Goal: Task Accomplishment & Management: Complete application form

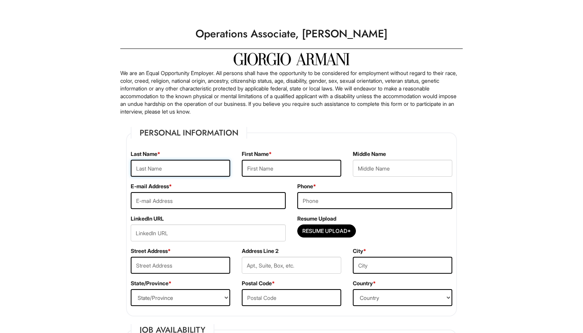
click at [188, 167] on input "text" at bounding box center [180, 168] width 99 height 17
click at [333, 232] on input "Resume Upload*" at bounding box center [327, 231] width 58 height 12
type input "C:\fakepath\Daniel Barrett 2025 Resume.pdf"
click at [195, 170] on input "text" at bounding box center [180, 168] width 99 height 17
type input "Daniel"
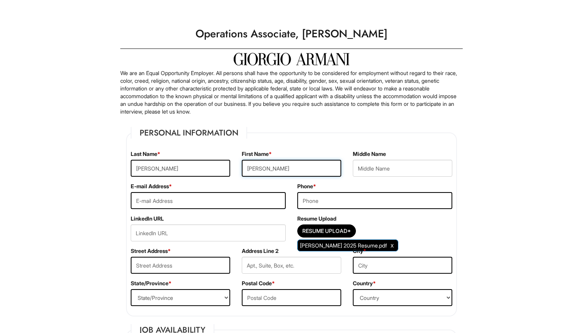
type input "Barrett"
click at [165, 202] on input "email" at bounding box center [208, 200] width 155 height 17
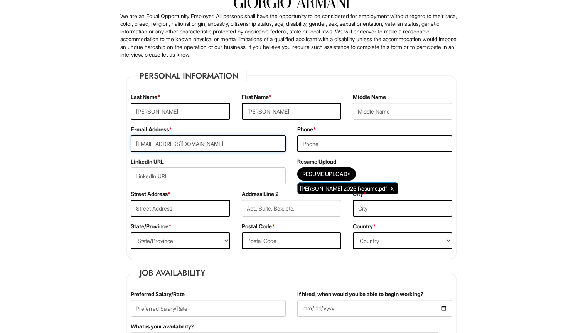
scroll to position [67, 0]
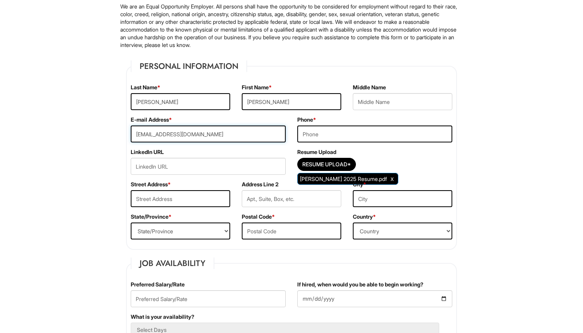
type input "danielbarrett1027@gmail.com"
click at [157, 200] on input "text" at bounding box center [180, 198] width 99 height 17
type input "2497 Arthur Ave"
click at [386, 198] on input "text" at bounding box center [402, 198] width 99 height 17
type input "Bronx"
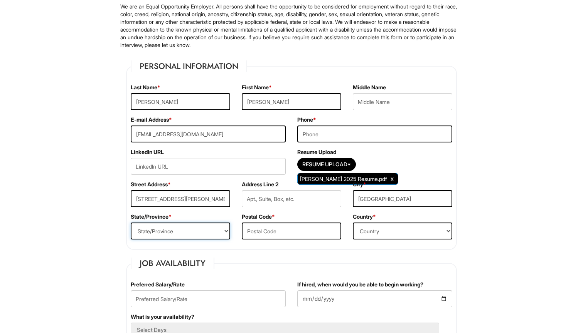
select select "NY"
click at [259, 230] on input "text" at bounding box center [291, 231] width 99 height 17
type input "10458"
select select "United States of America"
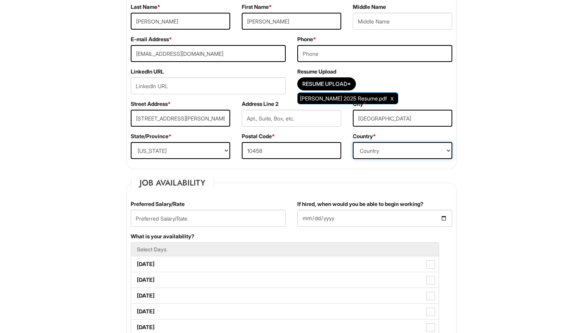
scroll to position [154, 0]
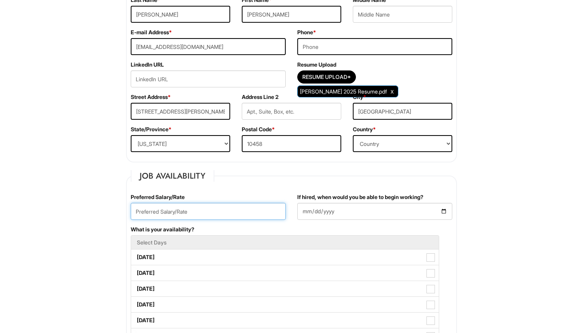
click at [254, 216] on input "text" at bounding box center [208, 211] width 155 height 17
type input "22"
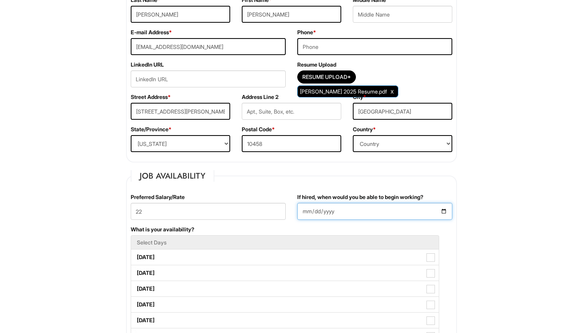
click at [334, 212] on input "If hired, when would you be able to begin working?" at bounding box center [374, 211] width 155 height 17
type input "2025-08-29"
click at [289, 230] on div "What is your availability? Select Days Monday Tuesday Wednesday Thursday Friday…" at bounding box center [291, 297] width 333 height 142
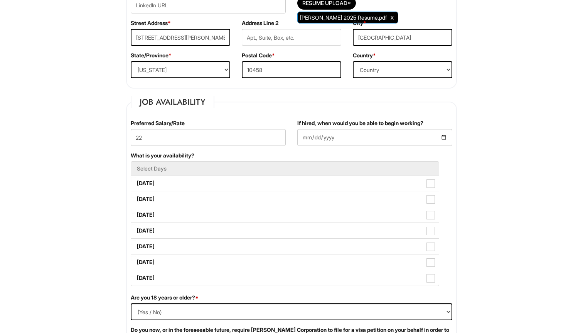
scroll to position [230, 0]
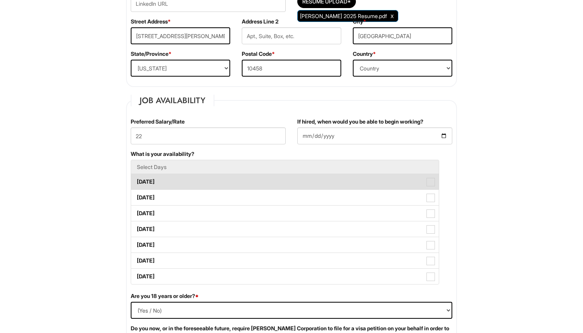
click at [234, 185] on label "Monday" at bounding box center [285, 181] width 308 height 15
click at [136, 181] on Available_Monday "Monday" at bounding box center [133, 178] width 5 height 5
checkbox Available_Monday "true"
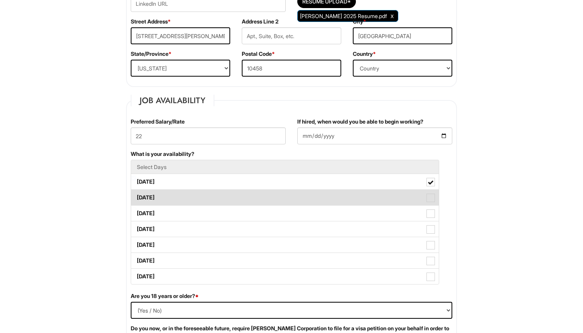
click at [233, 192] on label "Tuesday" at bounding box center [285, 197] width 308 height 15
click at [136, 192] on Available_Tuesday "Tuesday" at bounding box center [133, 194] width 5 height 5
checkbox Available_Tuesday "true"
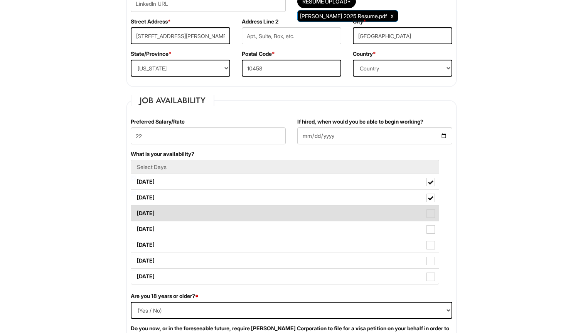
click at [232, 210] on label "Wednesday" at bounding box center [285, 213] width 308 height 15
click at [136, 210] on Available_Wednesday "Wednesday" at bounding box center [133, 209] width 5 height 5
checkbox Available_Wednesday "true"
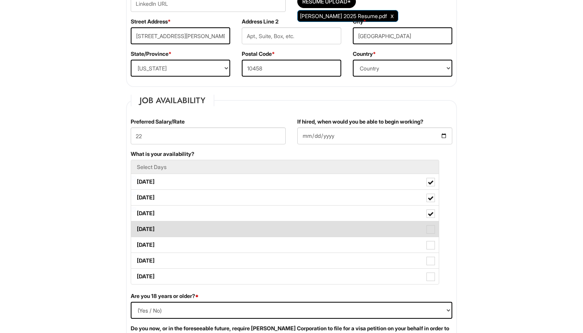
click at [229, 225] on label "Thursday" at bounding box center [285, 229] width 308 height 15
click at [136, 225] on Available_Thursday "Thursday" at bounding box center [133, 225] width 5 height 5
checkbox Available_Thursday "true"
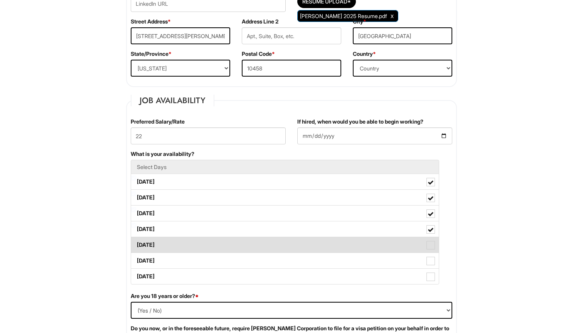
click at [226, 246] on label "Friday" at bounding box center [285, 244] width 308 height 15
click at [136, 244] on Available_Friday "Friday" at bounding box center [133, 241] width 5 height 5
checkbox Available_Friday "true"
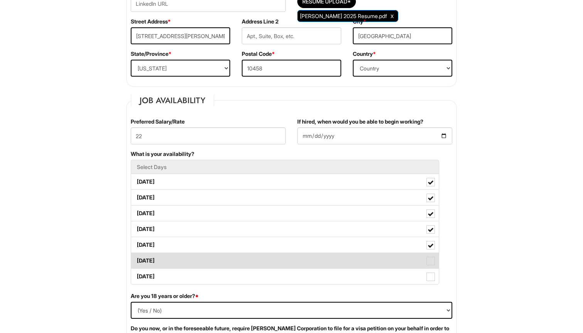
click at [226, 257] on label "Saturday" at bounding box center [285, 260] width 308 height 15
click at [136, 257] on Available_Saturday "Saturday" at bounding box center [133, 257] width 5 height 5
checkbox Available_Saturday "true"
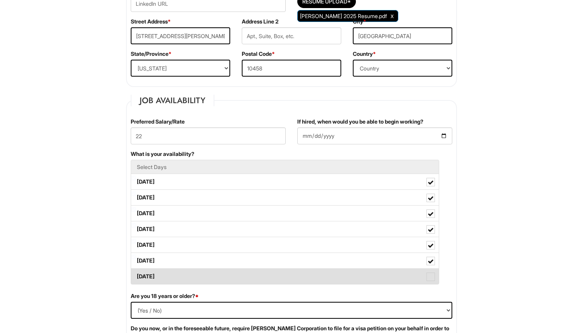
click at [226, 277] on label "Sunday" at bounding box center [285, 276] width 308 height 15
click at [136, 276] on Available_Sunday "Sunday" at bounding box center [133, 273] width 5 height 5
checkbox Available_Sunday "true"
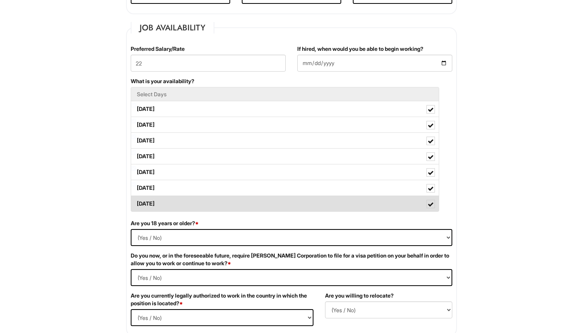
scroll to position [329, 0]
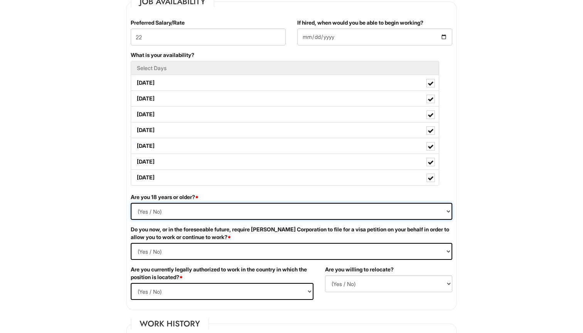
select select "Yes"
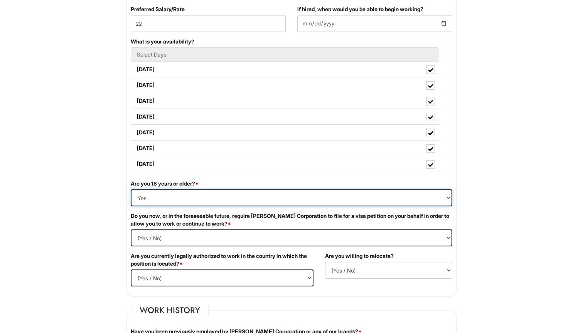
scroll to position [344, 0]
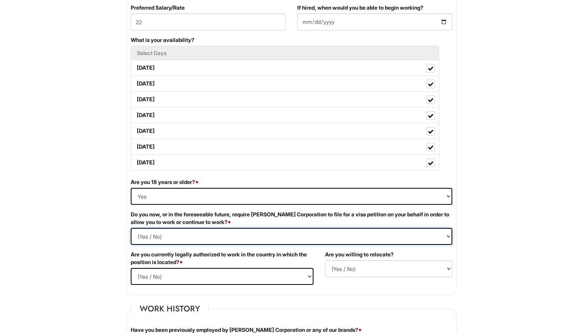
select Required "No"
select select "Yes"
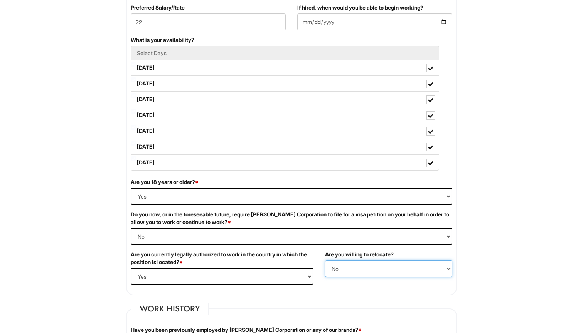
select select "Y"
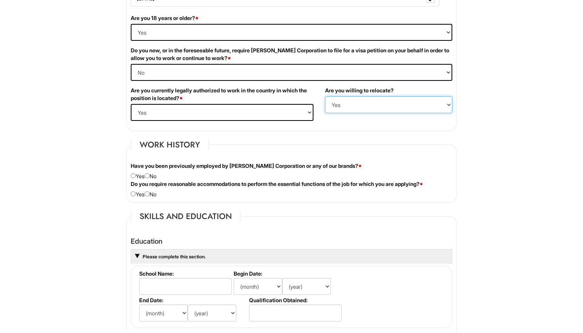
scroll to position [509, 0]
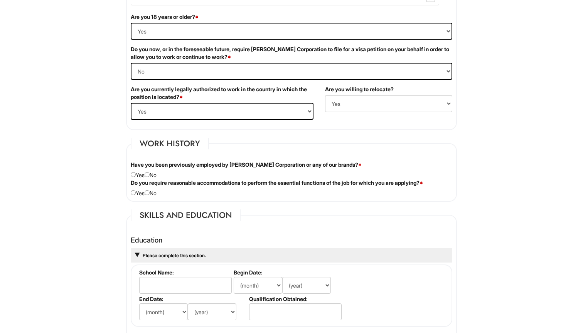
click at [150, 175] on input "radio" at bounding box center [147, 174] width 5 height 5
radio input "true"
click at [150, 192] on input "radio" at bounding box center [147, 192] width 5 height 5
radio input "true"
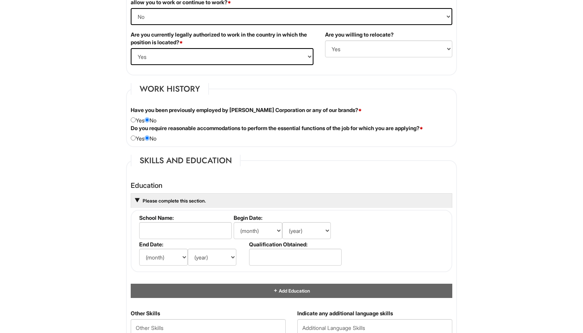
scroll to position [603, 0]
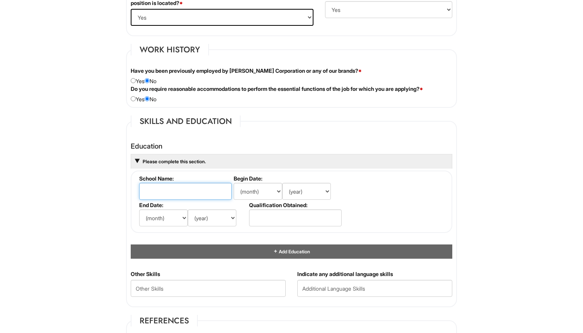
click at [151, 190] on input "text" at bounding box center [185, 191] width 93 height 17
type input "Fordham University"
select select "9"
select select "2021"
select select "5"
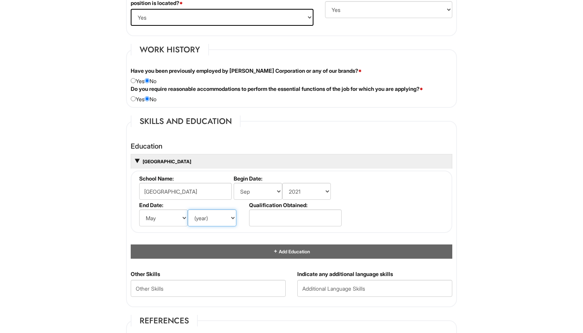
select select "2025"
click at [270, 217] on input "text" at bounding box center [295, 218] width 93 height 17
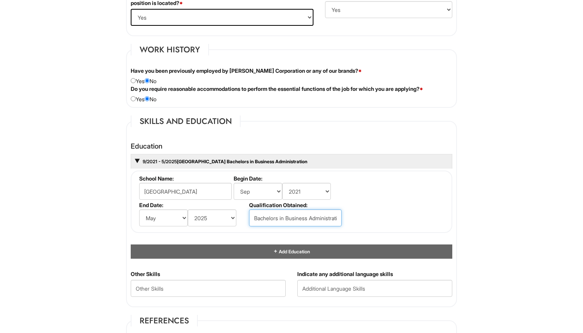
type input "Bachelors in Business Administration"
click at [249, 236] on div "Education 9/2021 - 5/2025 Fordham University Bachelors in Business Administrati…" at bounding box center [291, 201] width 321 height 116
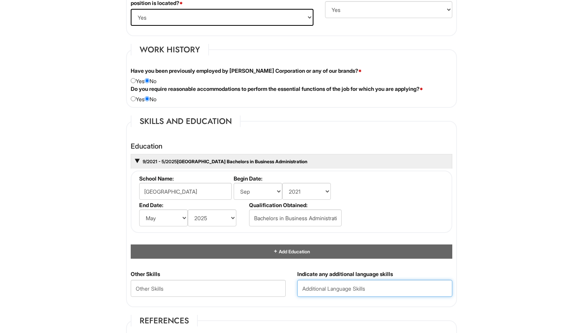
click at [312, 283] on input "text" at bounding box center [374, 288] width 155 height 17
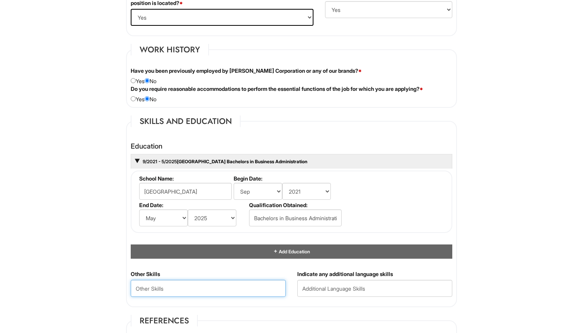
click at [260, 293] on Skills "text" at bounding box center [208, 288] width 155 height 17
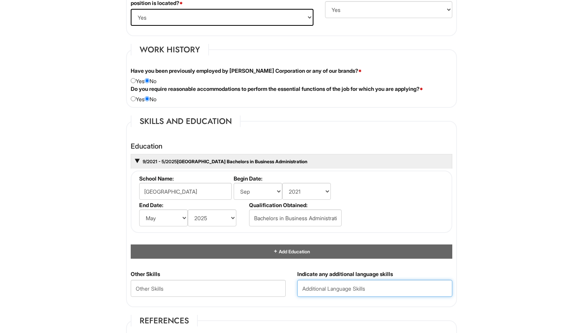
click at [324, 286] on input "text" at bounding box center [374, 288] width 155 height 17
type input "Spanish"
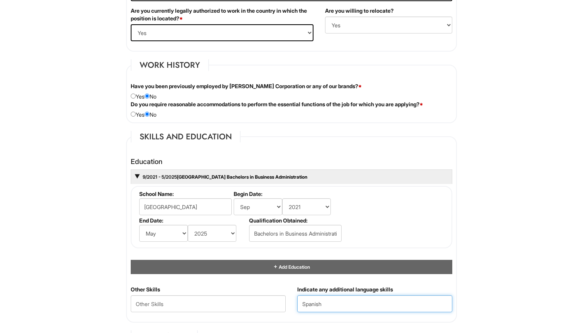
scroll to position [47, 0]
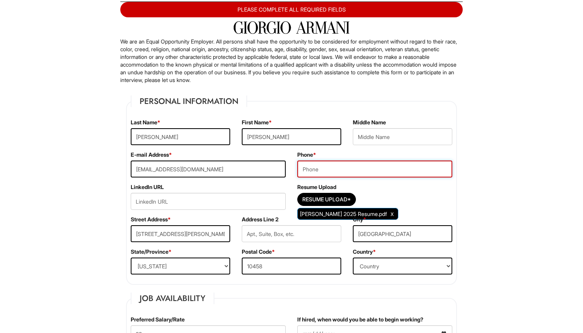
click at [340, 176] on input "tel" at bounding box center [374, 169] width 155 height 17
type input "2402044931"
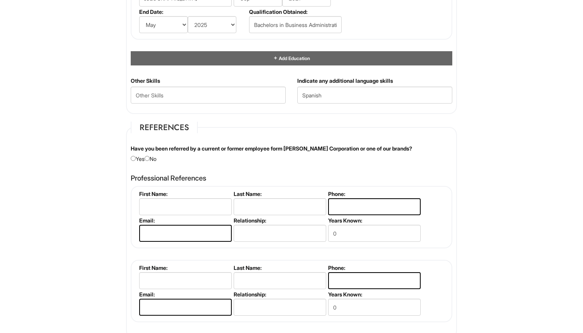
scroll to position [813, 0]
click at [155, 159] on div "Have you been referred by a current or former employee form Giorgio Armani Corp…" at bounding box center [291, 154] width 333 height 18
click at [150, 158] on input "radio" at bounding box center [147, 158] width 5 height 5
radio input "true"
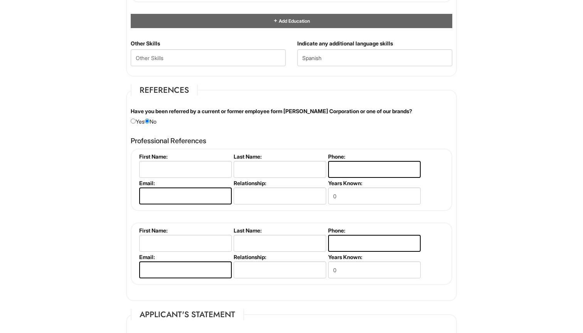
scroll to position [850, 0]
click at [191, 167] on input "text" at bounding box center [185, 169] width 93 height 17
click at [210, 165] on input "text" at bounding box center [185, 169] width 93 height 17
paste input "Kara Wischerath"
click at [179, 165] on input "Kara Wischerath" at bounding box center [185, 169] width 93 height 17
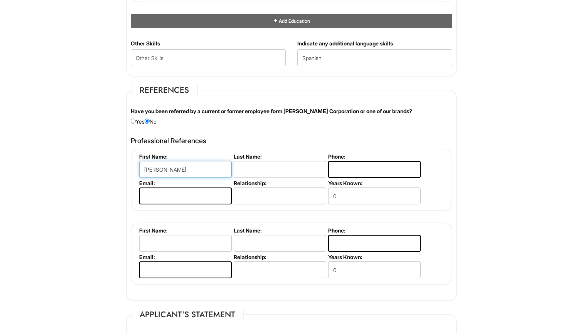
click at [179, 165] on input "Kara Wischerath" at bounding box center [185, 169] width 93 height 17
type input "Kara"
click at [246, 171] on input "text" at bounding box center [280, 169] width 93 height 17
paste input "Wischerath"
type input "Wischerath"
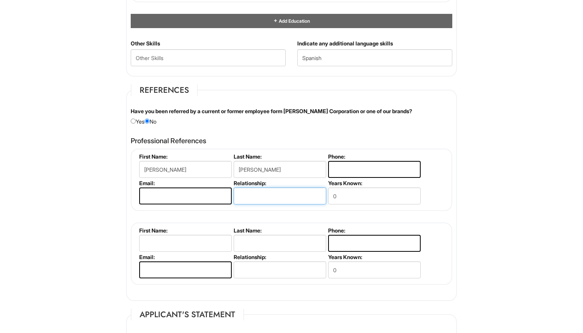
click at [252, 193] on input "text" at bounding box center [280, 196] width 93 height 17
type input "Boss"
click at [348, 195] on input "0" at bounding box center [374, 196] width 93 height 17
type input "1"
click at [374, 166] on input "tel" at bounding box center [374, 169] width 93 height 17
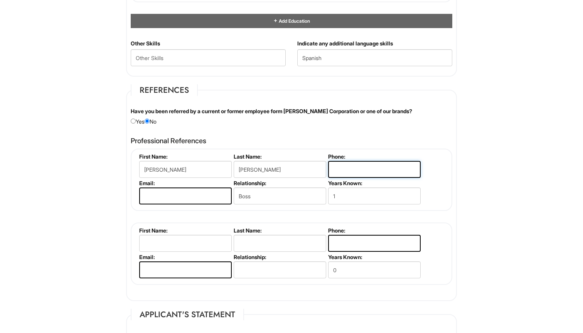
paste input "‭+1 (917) 214-5655‬"
click at [341, 166] on input "‭+1 (917) 214-5655‬" at bounding box center [374, 169] width 93 height 17
type input "(917) 214-5655‬"
click at [192, 192] on input "email" at bounding box center [185, 196] width 93 height 17
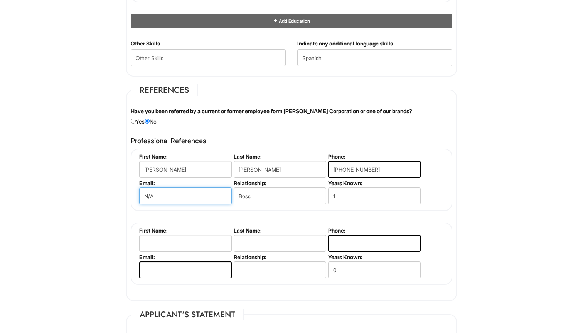
type input "N/A"
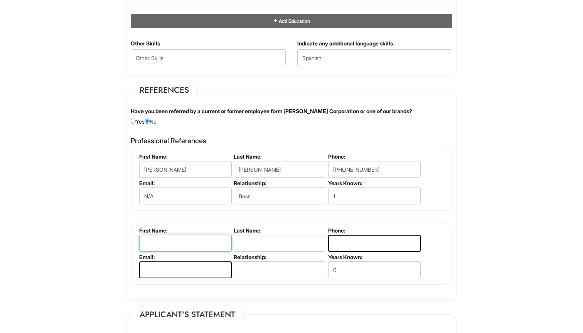
click at [164, 238] on input "text" at bounding box center [185, 243] width 93 height 17
type input "Natalie"
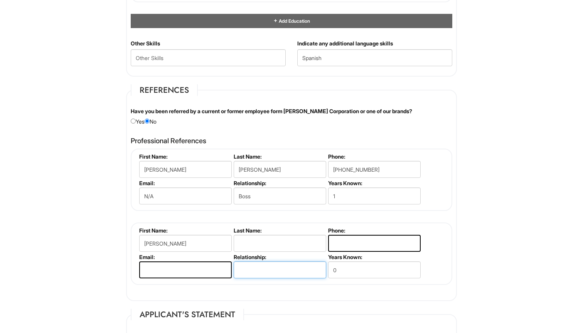
click at [254, 266] on input "text" at bounding box center [280, 270] width 93 height 17
type input "Boss"
click at [351, 269] on input "0" at bounding box center [374, 270] width 93 height 17
type input "4"
click at [288, 238] on input "text" at bounding box center [280, 243] width 93 height 17
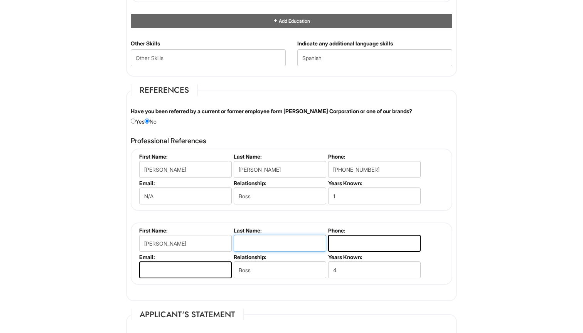
paste input "Newell"
type input "Newell"
click at [209, 267] on input "email" at bounding box center [185, 270] width 93 height 17
paste input "msnatalie@bbchmontessori.com"
type input "msnatalie@bbchmontessori.com"
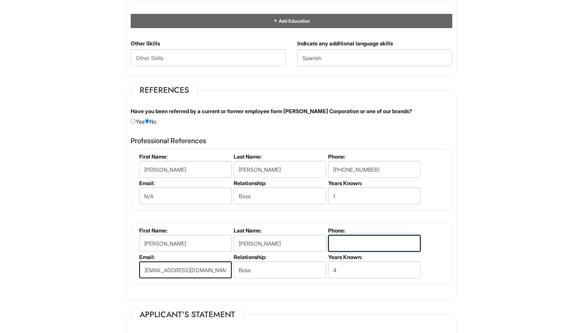
click at [350, 242] on input "tel" at bounding box center [374, 243] width 93 height 17
paste input "‭+1 (240) 393-9444‬"
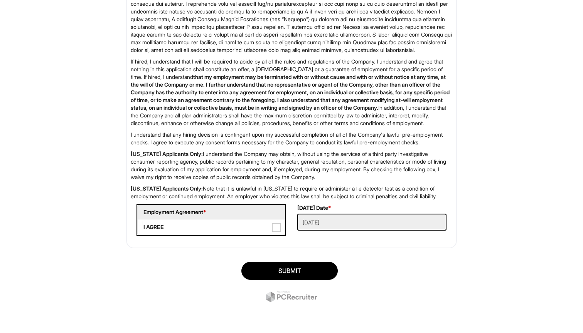
scroll to position [1217, 0]
type input "‭+1 (240) 393-9444‬"
click at [278, 228] on span at bounding box center [276, 228] width 8 height 8
click at [143, 226] on AGREE "I AGREE" at bounding box center [140, 223] width 5 height 5
checkbox AGREE "true"
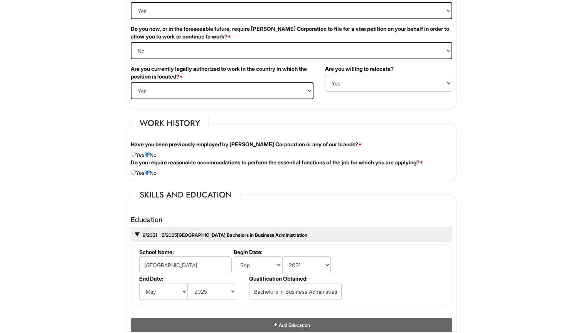
scroll to position [543, 0]
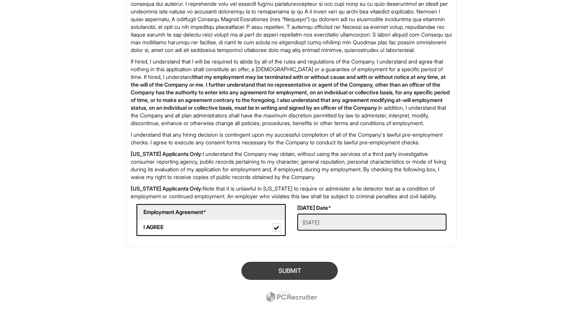
click at [307, 269] on button "SUBMIT" at bounding box center [289, 271] width 96 height 18
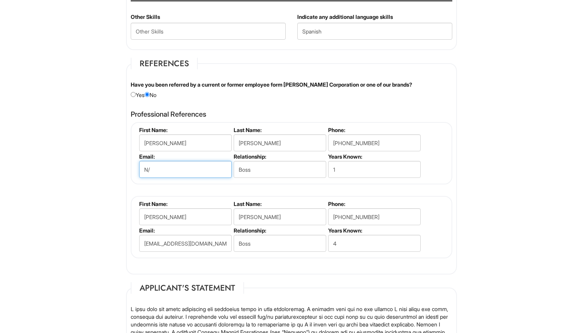
type input "N"
type input "e"
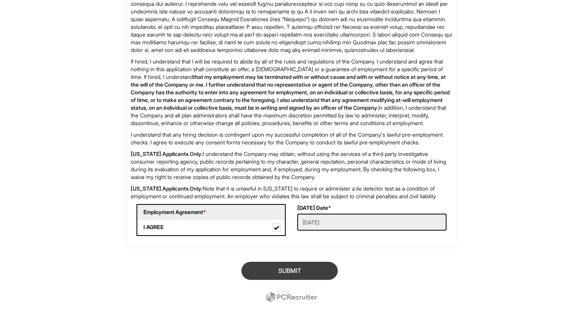
click at [301, 272] on button "SUBMIT" at bounding box center [289, 271] width 96 height 18
click at [259, 271] on button "SUBMIT" at bounding box center [289, 271] width 96 height 18
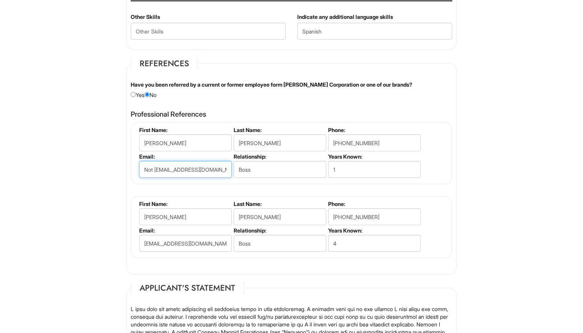
click at [155, 169] on input "Not available@gmail.com" at bounding box center [185, 169] width 93 height 17
type input "Notavailable@gmail.com"
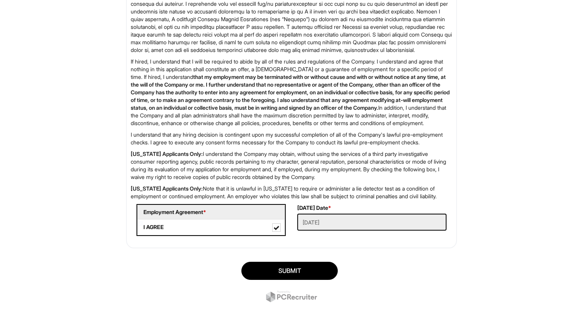
scroll to position [1209, 0]
click at [323, 280] on button "SUBMIT" at bounding box center [289, 271] width 96 height 18
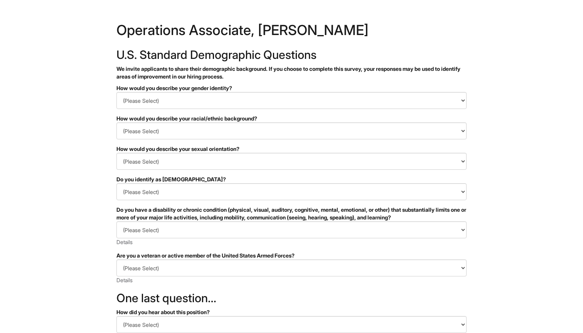
click at [279, 111] on form "PLEASE COMPLETE ALL REQUIRED FIELDS How would you describe your gender identity…" at bounding box center [291, 249] width 350 height 330
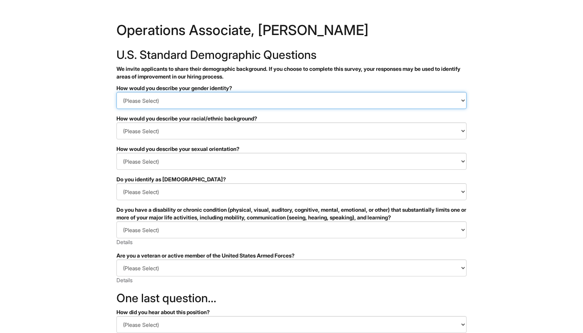
select select "Man"
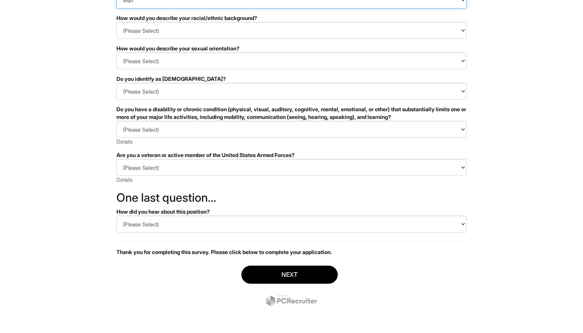
scroll to position [101, 0]
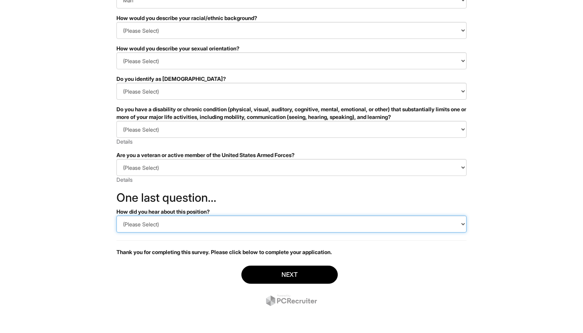
select select "LinkedIn"
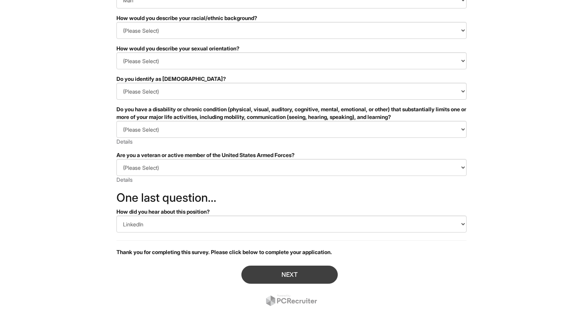
click at [264, 273] on button "Next" at bounding box center [289, 275] width 96 height 18
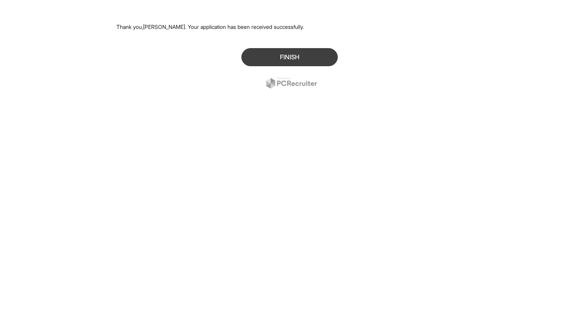
click at [270, 60] on button "Finish" at bounding box center [289, 57] width 96 height 18
